Goal: Task Accomplishment & Management: Manage account settings

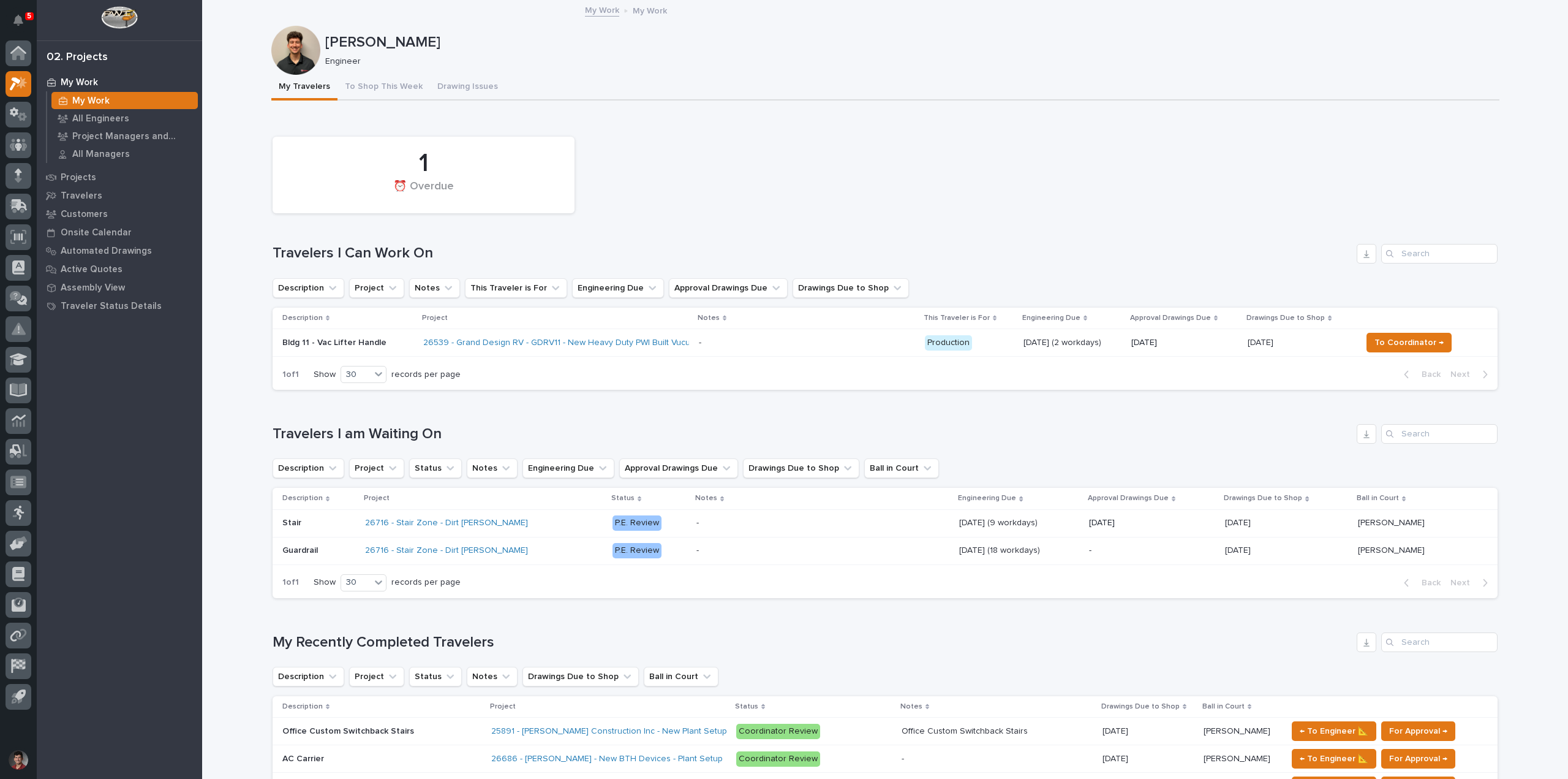
click at [638, 227] on div "1 ⏰ Overdue Travelers I Can Work On Description Project Notes This Traveler is …" at bounding box center [885, 260] width 1225 height 260
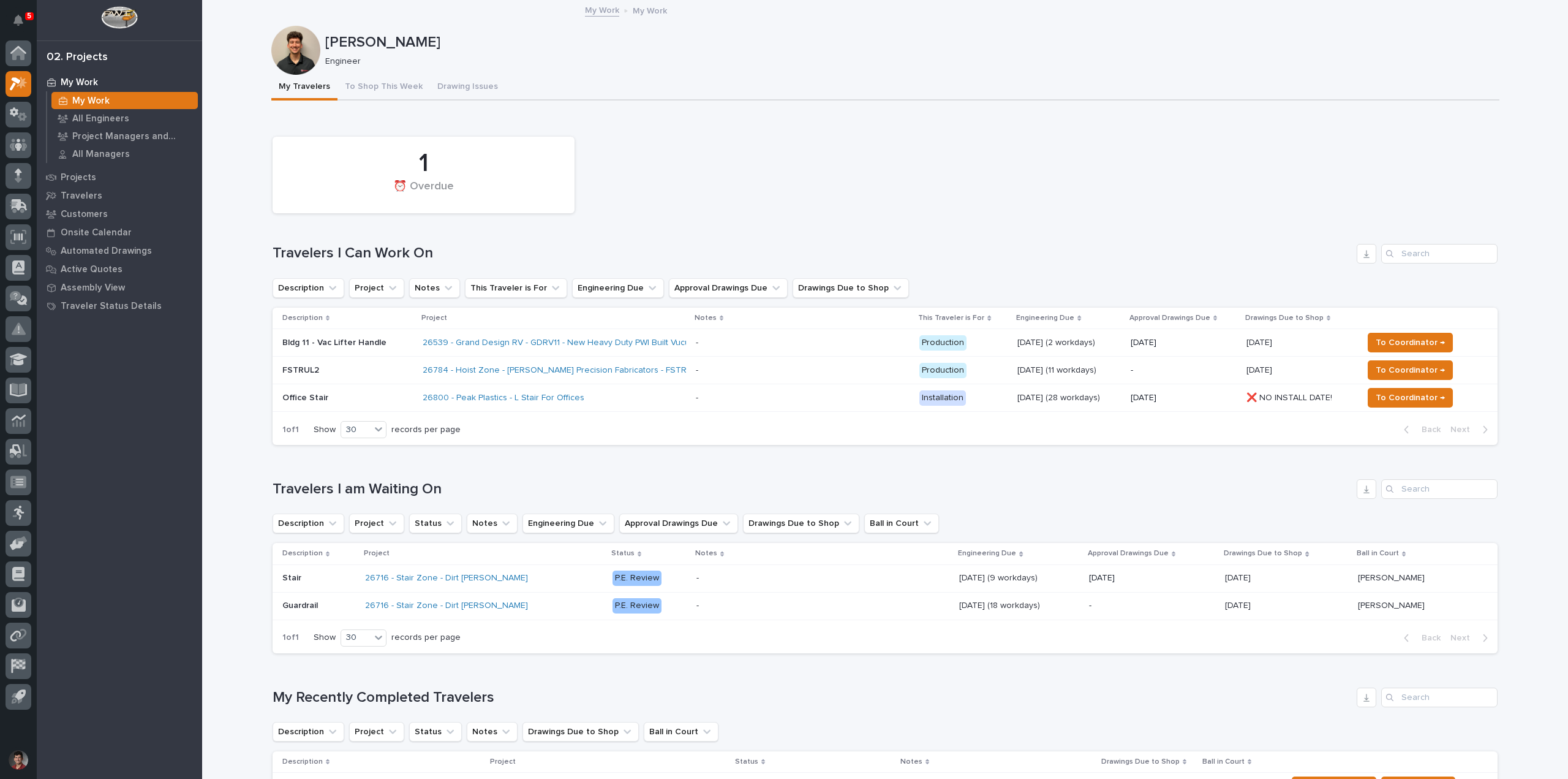
click at [592, 401] on div "26800 - Peak Plastics - L Stair For Offices" at bounding box center [529, 398] width 214 height 11
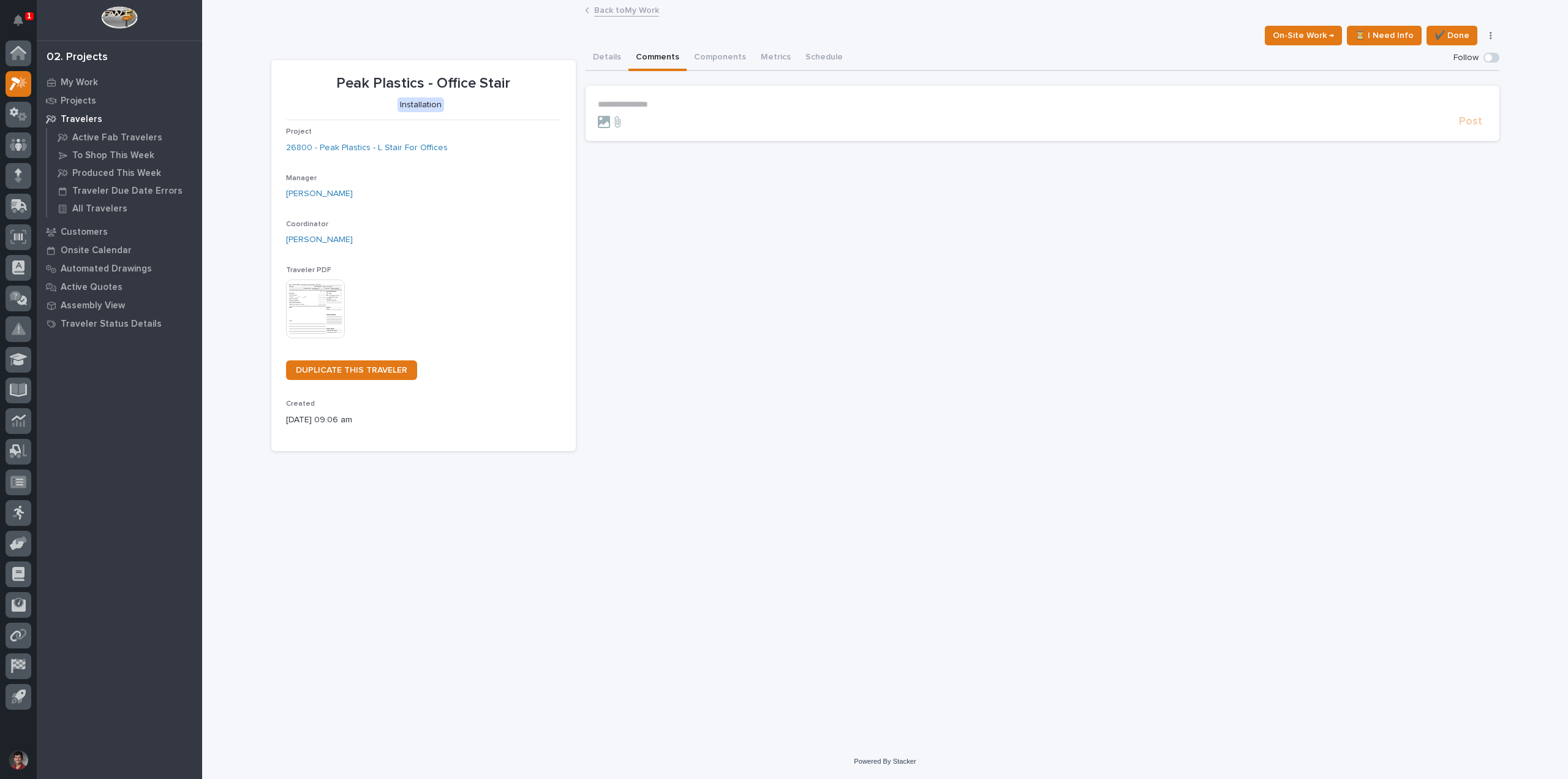
click at [675, 51] on button "Comments" at bounding box center [658, 58] width 58 height 26
click at [669, 170] on div "**********" at bounding box center [1042, 248] width 914 height 405
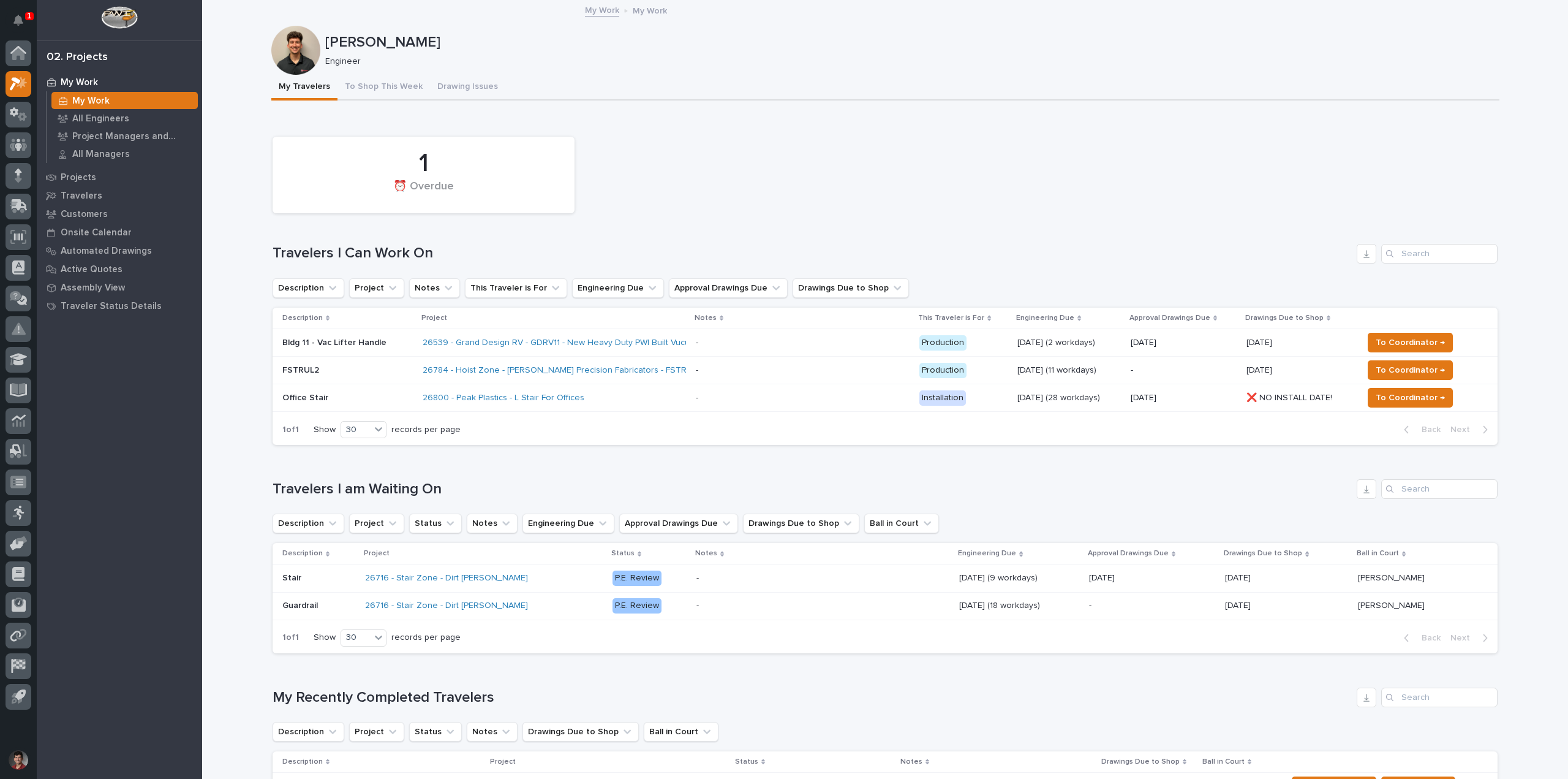
click at [806, 442] on div "1 of 1 Show 30 records per page Back Next" at bounding box center [885, 429] width 1225 height 30
click at [401, 401] on p "Office Stair" at bounding box center [348, 398] width 130 height 11
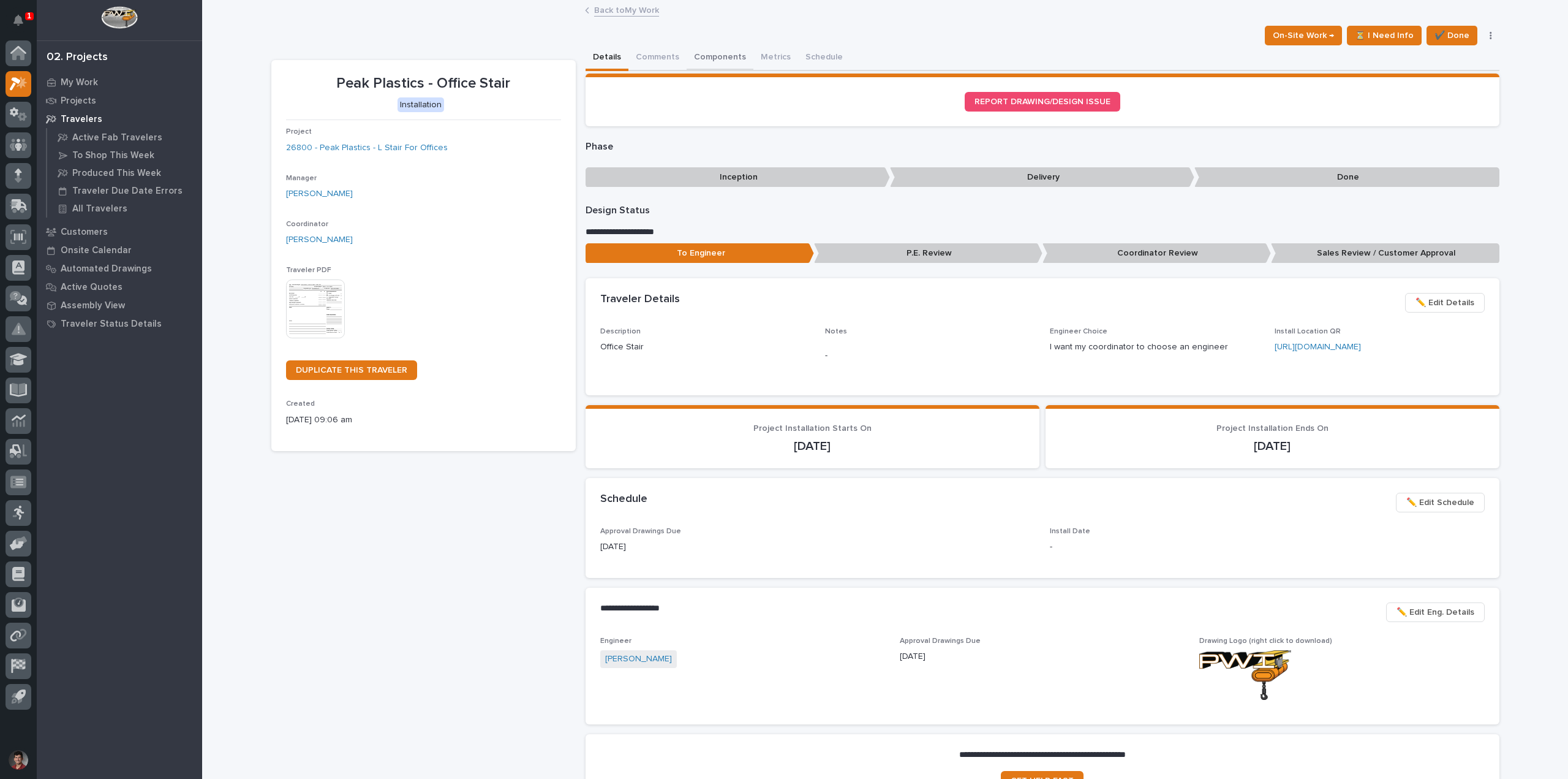
click at [719, 53] on button "Components" at bounding box center [719, 58] width 67 height 26
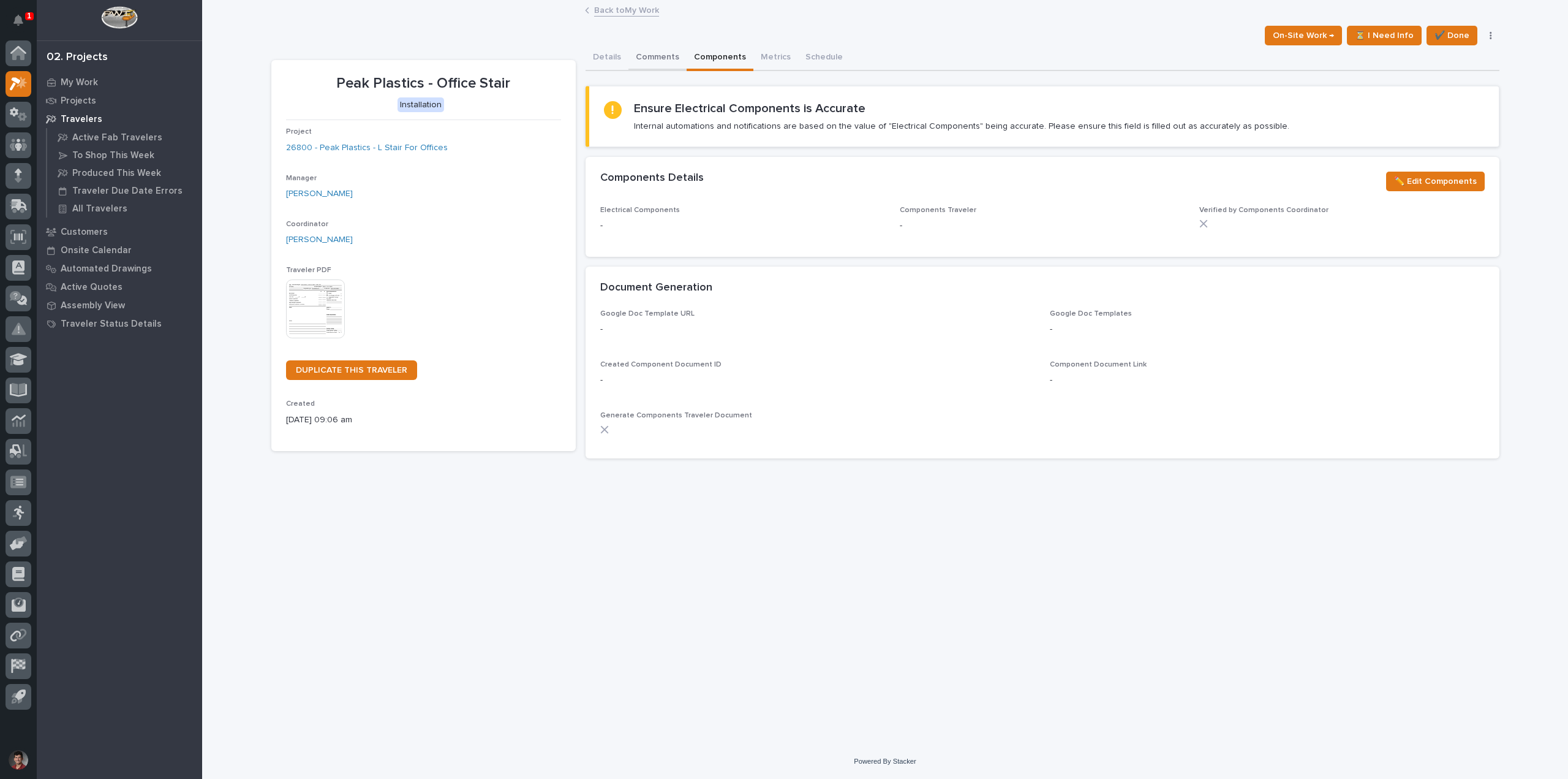
click at [664, 51] on button "Comments" at bounding box center [658, 58] width 58 height 26
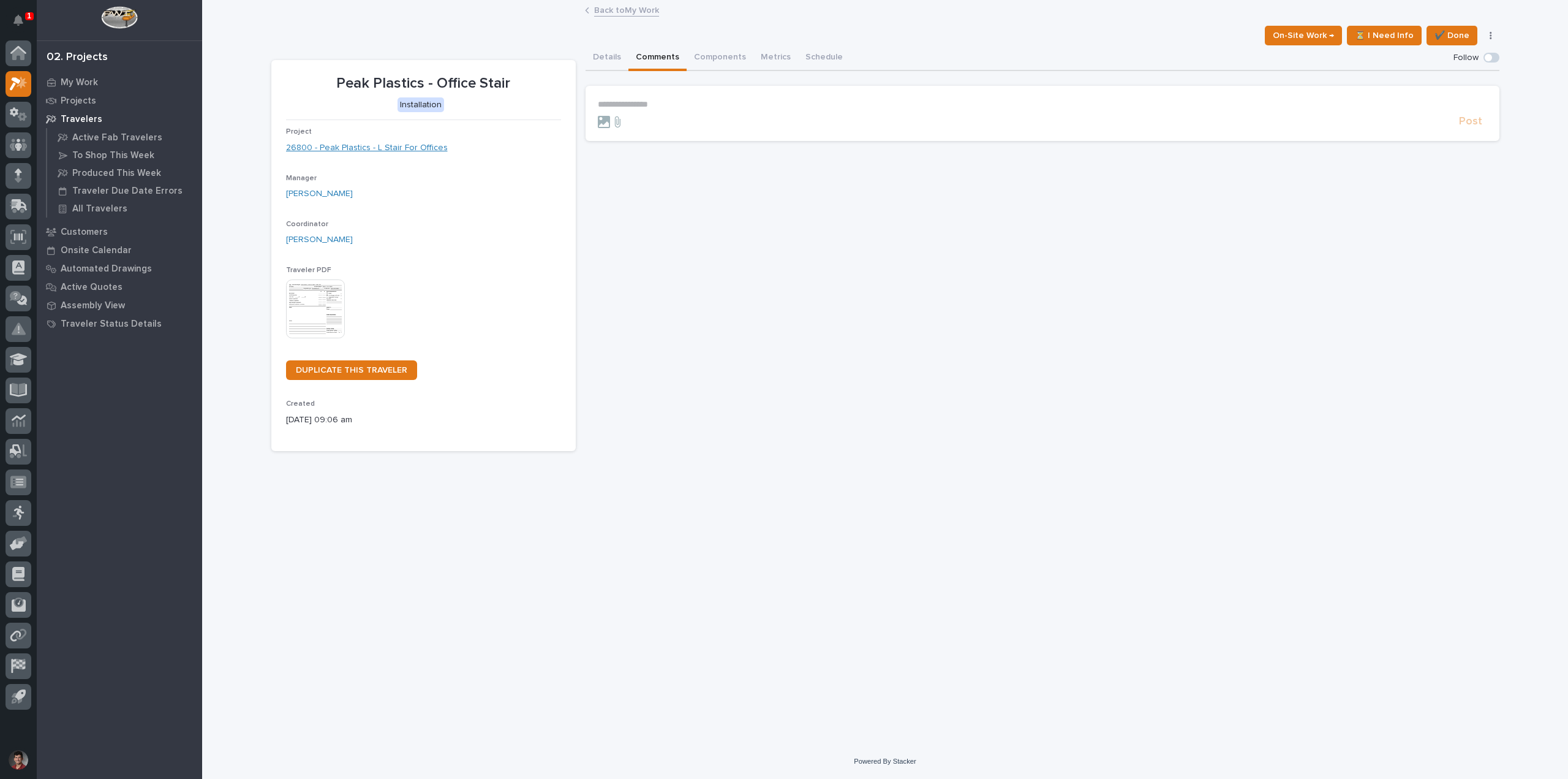
click at [371, 150] on link "26800 - Peak Plastics - L Stair For Offices" at bounding box center [366, 148] width 161 height 13
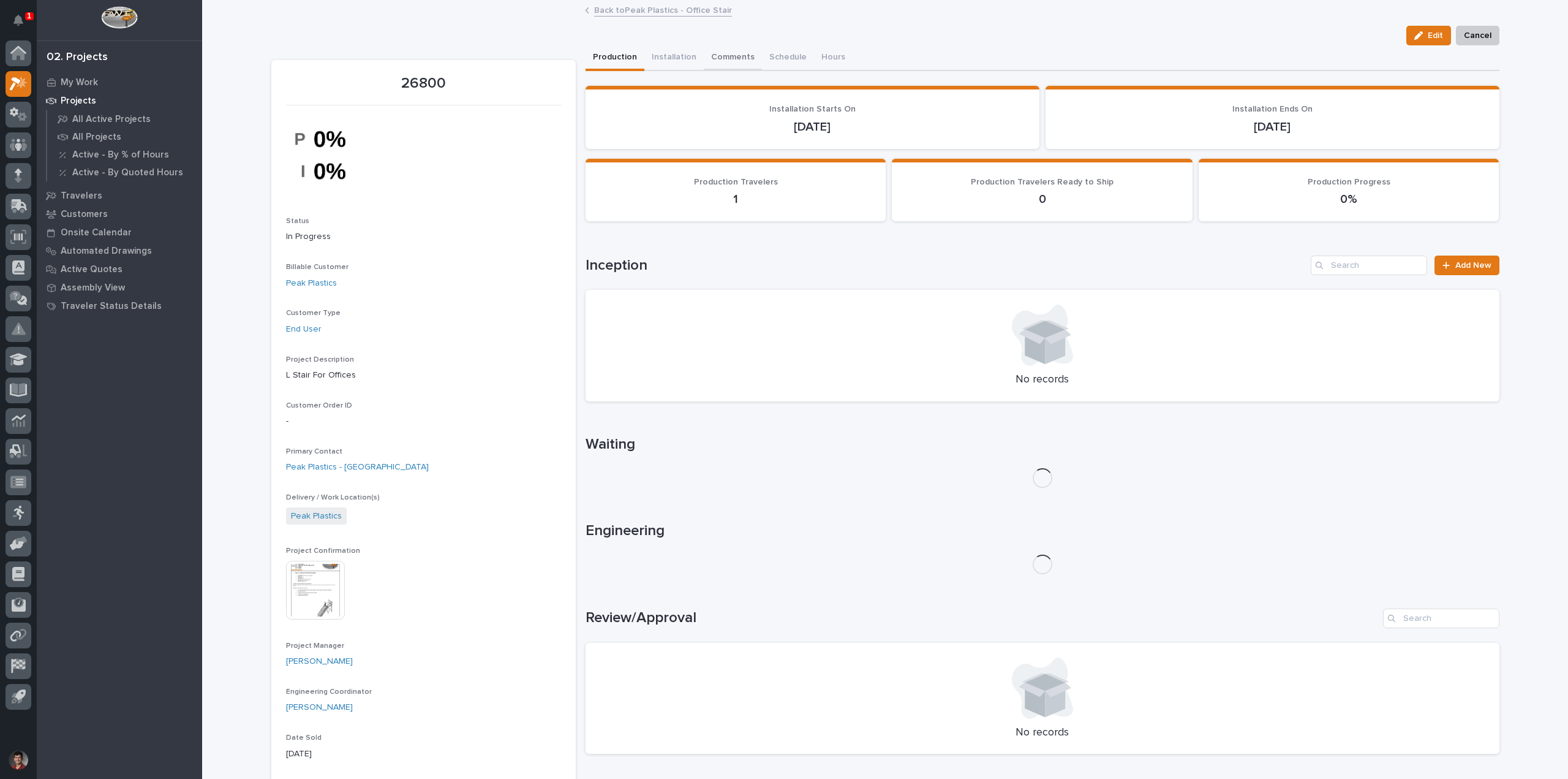
click at [718, 63] on button "Comments" at bounding box center [733, 58] width 58 height 26
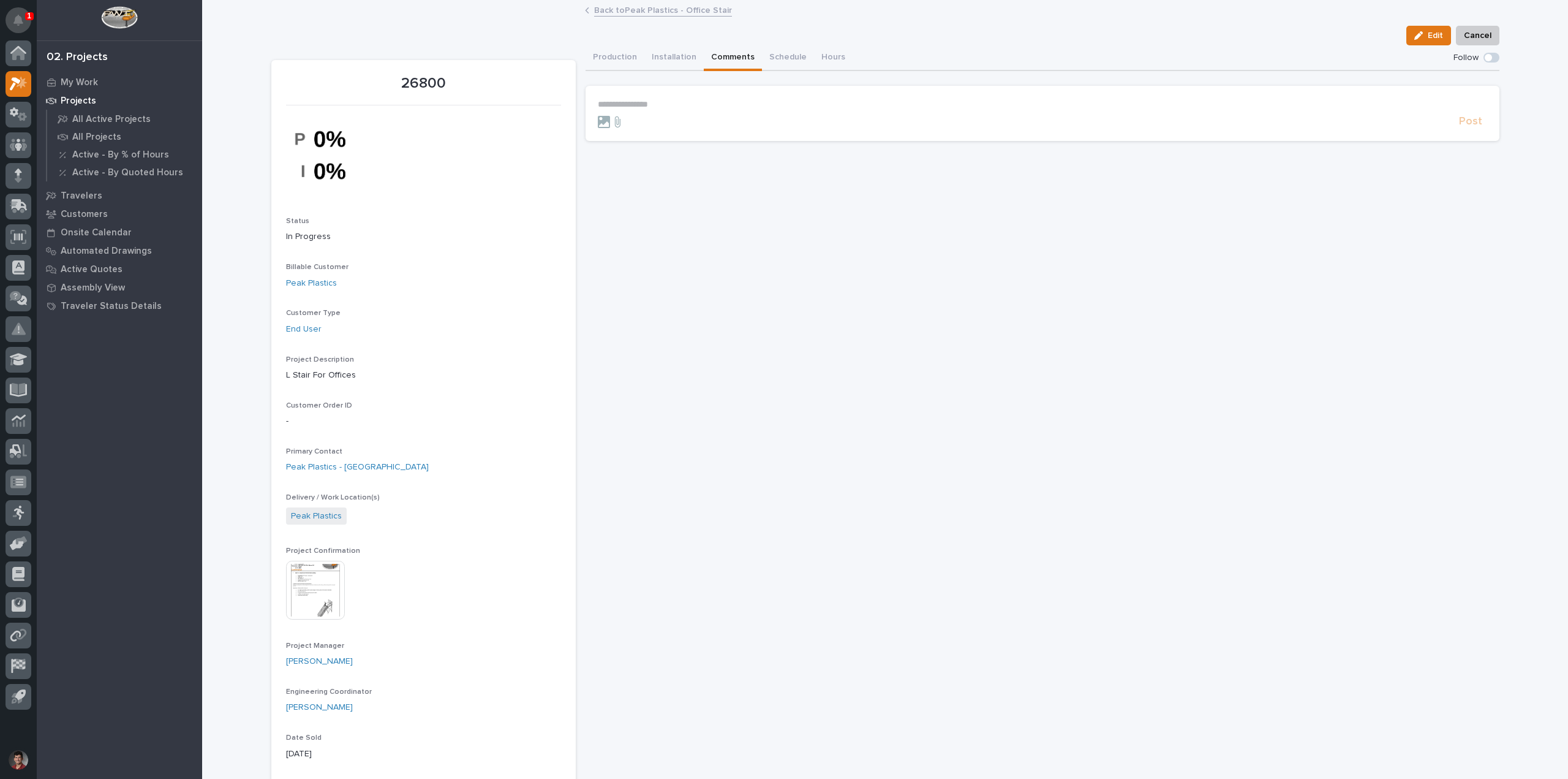
click at [19, 13] on button "Notifications" at bounding box center [18, 20] width 26 height 26
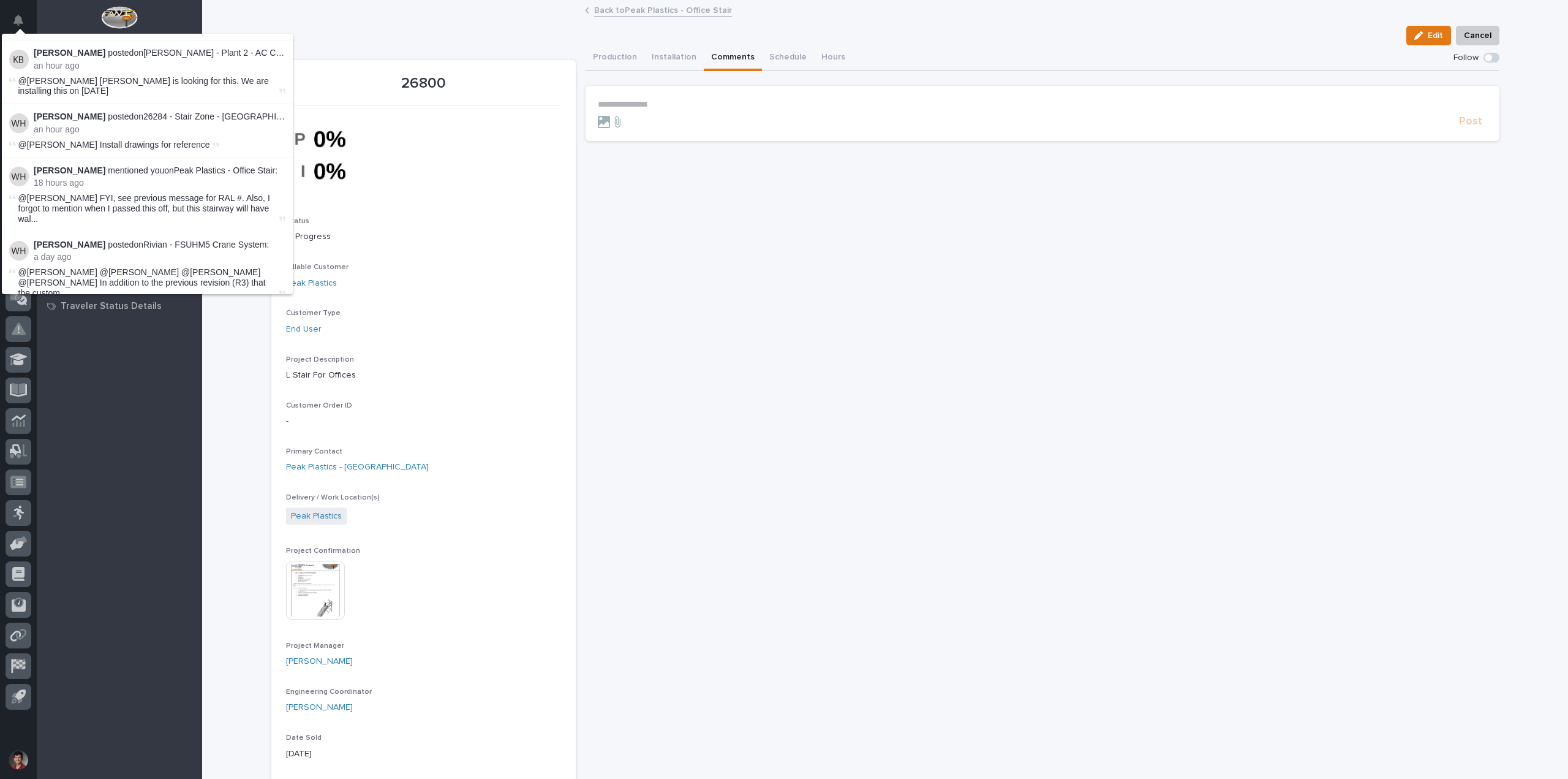
scroll to position [184, 0]
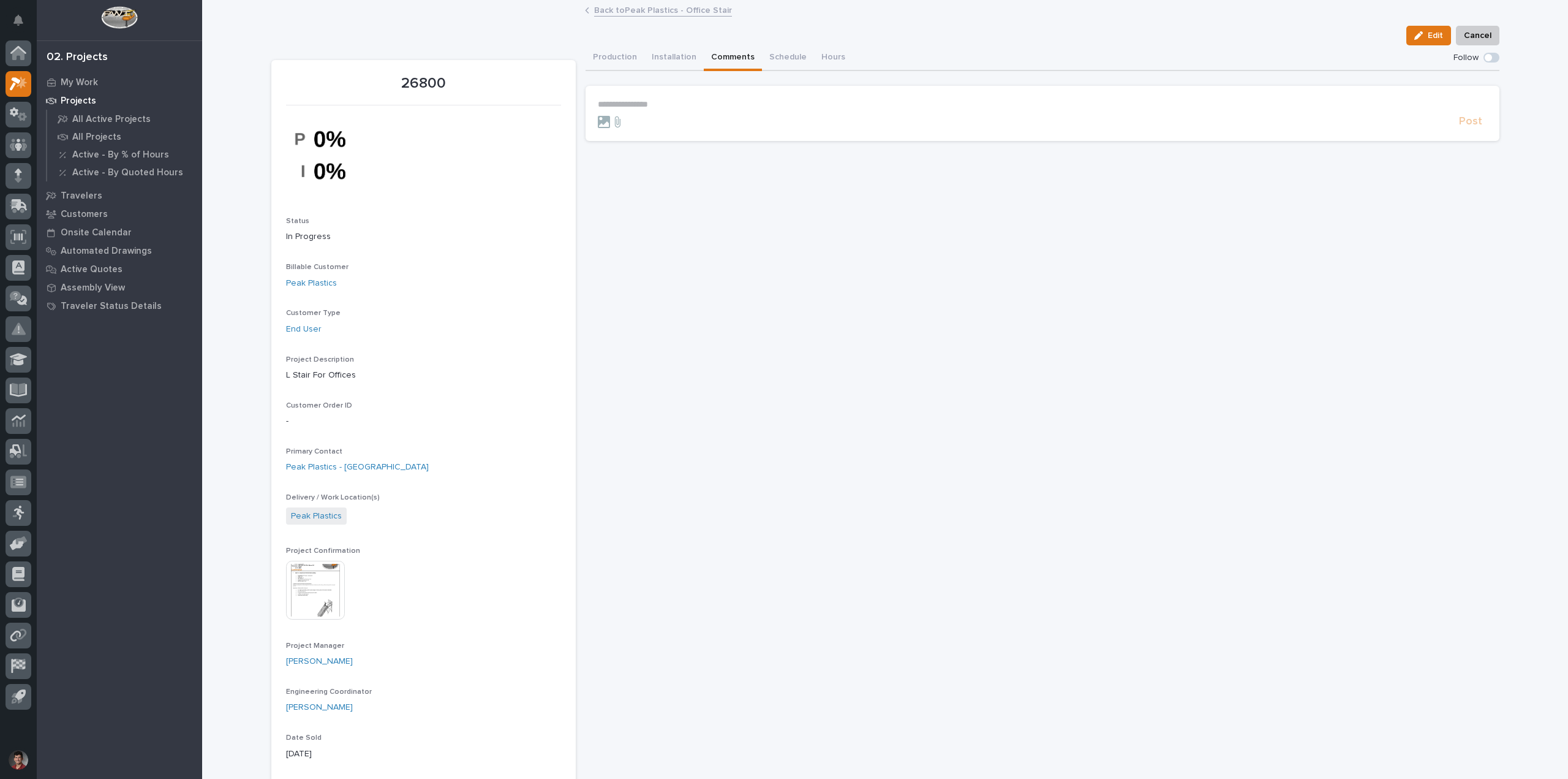
click at [77, 84] on p "My Work" at bounding box center [79, 82] width 38 height 11
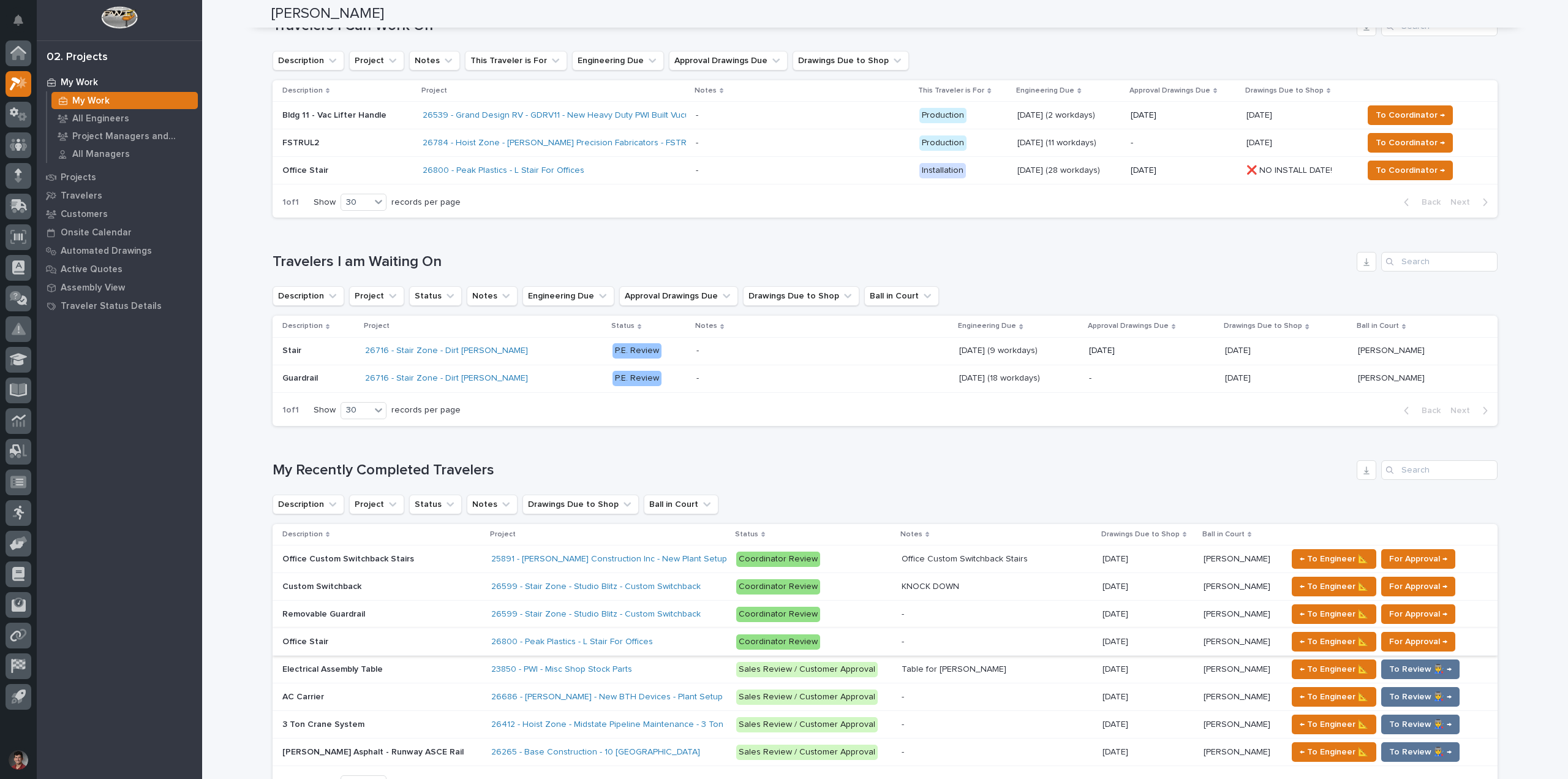
scroll to position [245, 0]
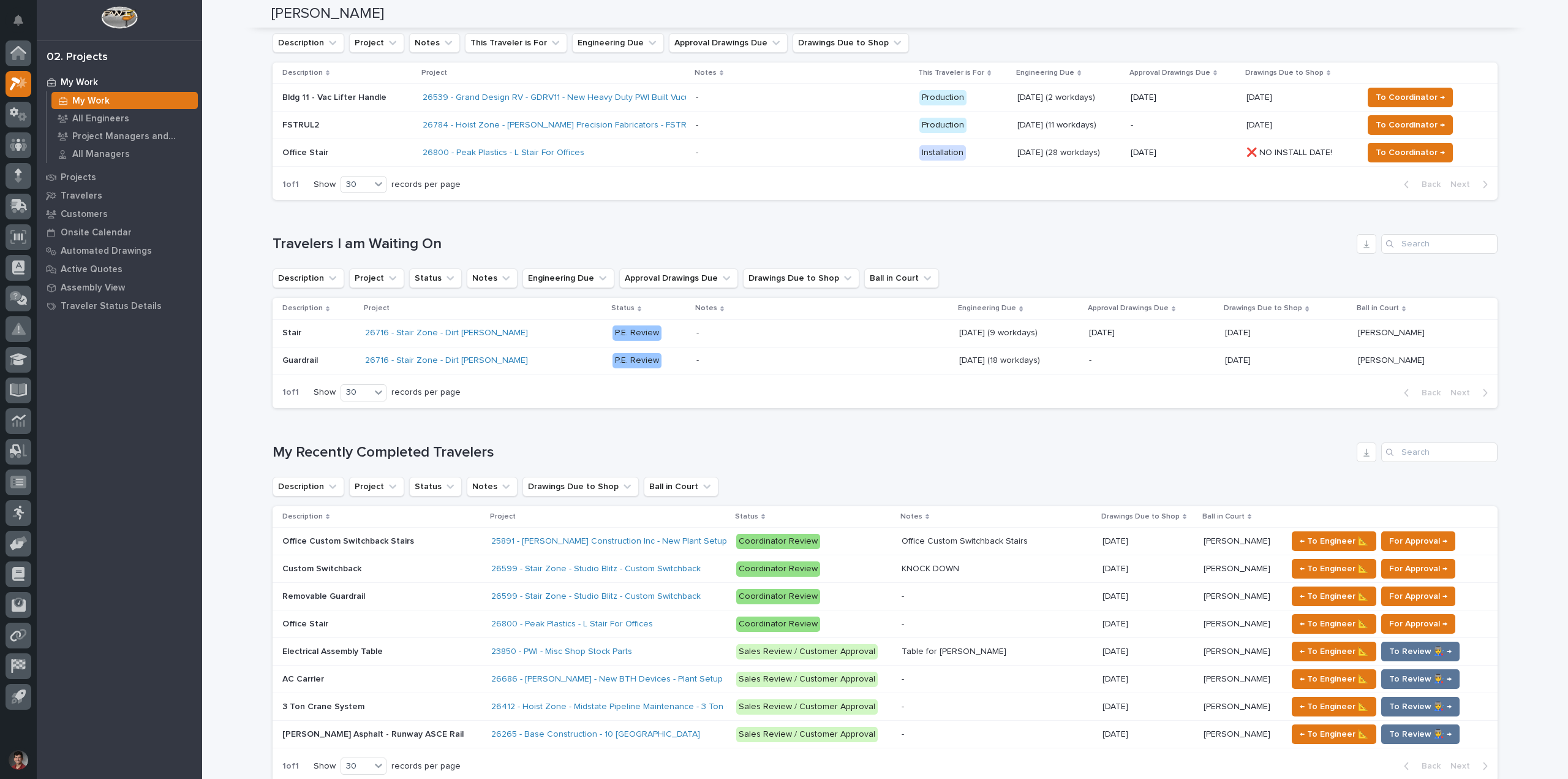
click at [698, 233] on div "Loading... Saving… Travelers I am Waiting On Description Project Status Notes E…" at bounding box center [885, 314] width 1225 height 208
